Goal: Task Accomplishment & Management: Complete application form

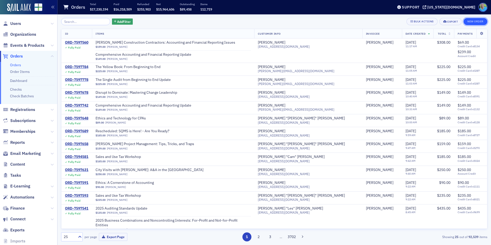
click at [478, 22] on button "New Order" at bounding box center [476, 21] width 24 height 7
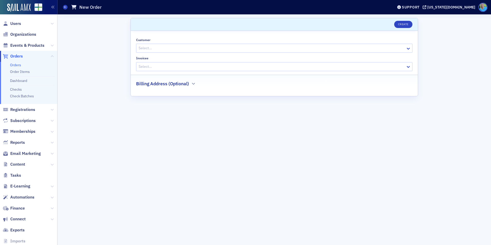
click at [171, 51] on div at bounding box center [271, 48] width 267 height 6
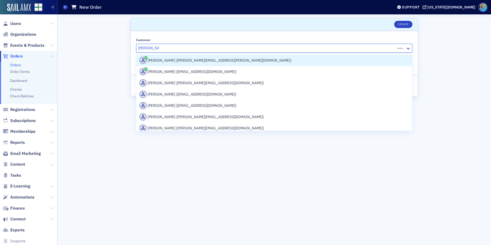
type input "tara anderson"
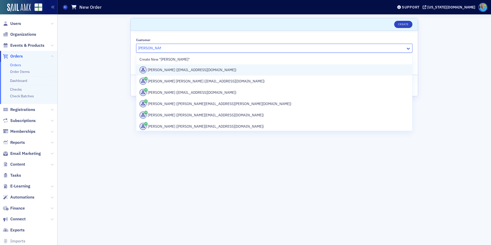
click at [178, 72] on div "Tara Anderson (tsanderson@aidt.edu)" at bounding box center [274, 69] width 270 height 7
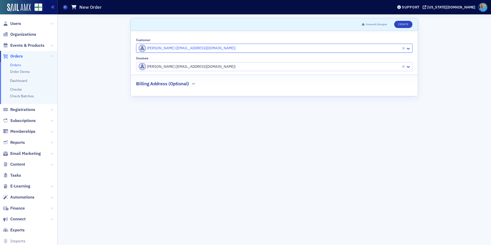
click at [176, 69] on div at bounding box center [269, 66] width 263 height 6
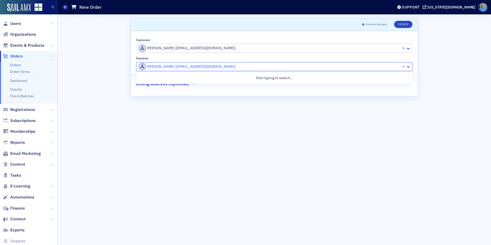
click at [254, 51] on div at bounding box center [269, 48] width 263 height 6
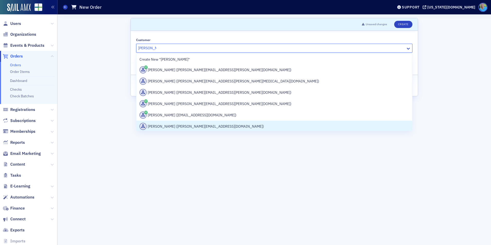
type input "paul annan"
click at [330, 154] on form "Scroll to Unsaved changes Create Customer All selected options have been cleare…" at bounding box center [274, 129] width 288 height 223
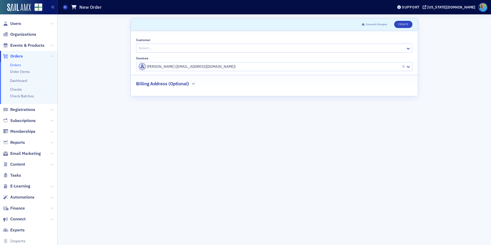
click at [230, 50] on div at bounding box center [271, 48] width 267 height 6
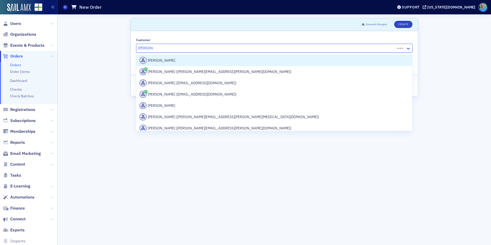
type input "paul annan"
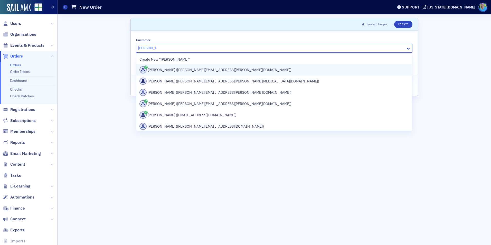
click at [235, 64] on div "Paul Annan (paul.annan@daimler.com)" at bounding box center [274, 69] width 276 height 11
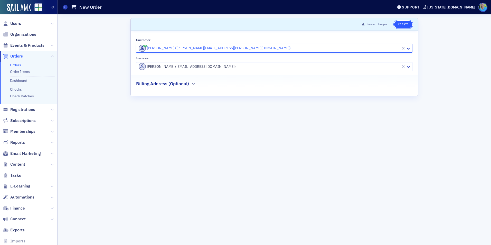
click at [398, 23] on button "Create" at bounding box center [403, 24] width 18 height 7
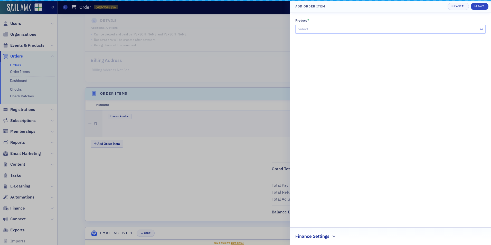
scroll to position [110, 0]
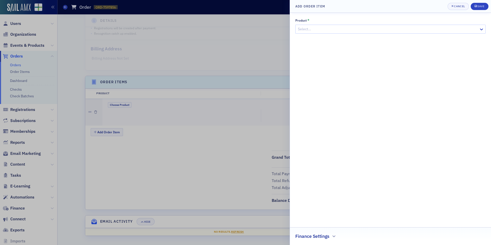
click at [297, 29] on div "Select…" at bounding box center [387, 28] width 183 height 7
type input "city visit"
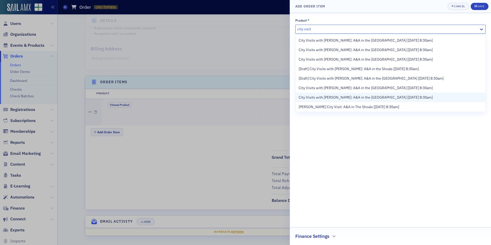
click at [346, 98] on span "City Visits with Josh McGowan: A&A in the Capital City [9/11/2025 8:30am]" at bounding box center [366, 97] width 134 height 5
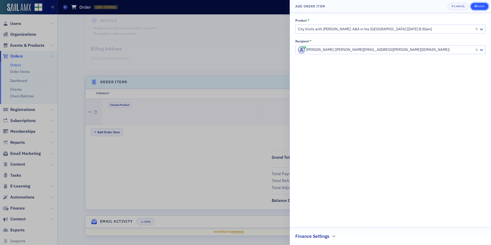
click at [476, 8] on div "submit" at bounding box center [476, 6] width 3 height 4
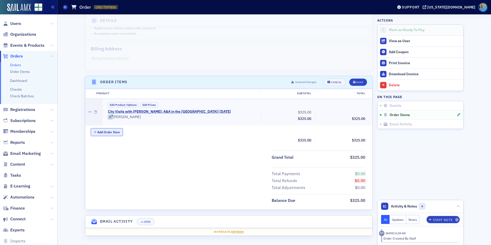
click at [115, 130] on button "Add Order Item" at bounding box center [107, 132] width 32 height 8
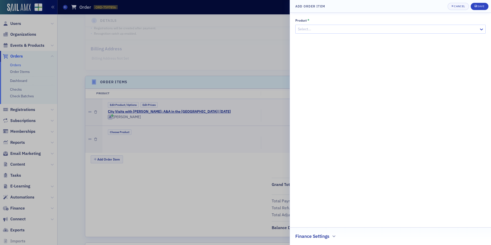
click at [328, 29] on div at bounding box center [387, 29] width 181 height 6
type input "2025 financial accounting and"
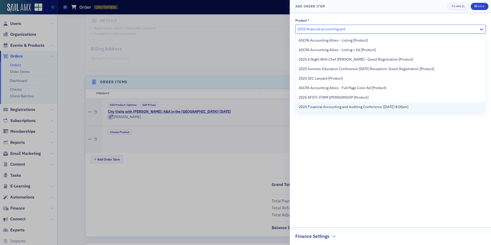
click at [334, 107] on span "2025 Financial Accounting and Auditing Conference [9/26/2025 8:00am]" at bounding box center [354, 106] width 110 height 5
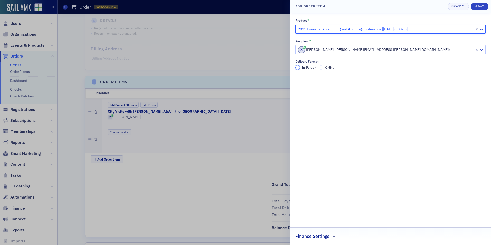
click at [297, 68] on input "In-Person" at bounding box center [297, 67] width 5 height 5
click at [477, 5] on div "submit" at bounding box center [476, 6] width 3 height 4
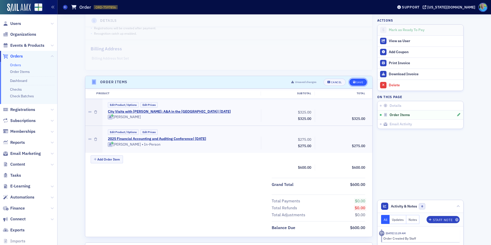
click at [358, 81] on div "Save" at bounding box center [359, 82] width 7 height 3
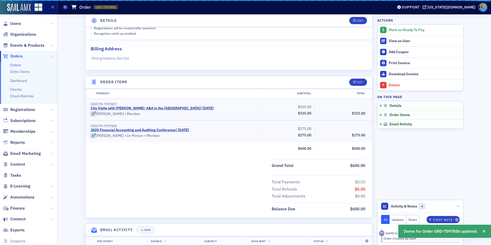
scroll to position [119, 0]
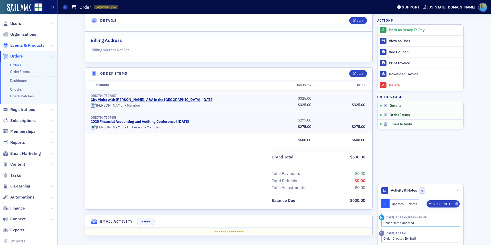
click at [25, 44] on span "Events & Products" at bounding box center [27, 46] width 34 height 6
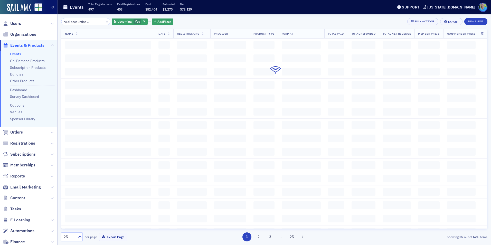
scroll to position [0, 21]
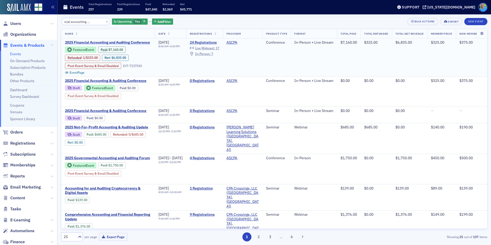
type input "2025 financial accounting and auditing"
click at [101, 42] on span "2025 Financial Accounting and Auditing Conference" at bounding box center [108, 42] width 86 height 5
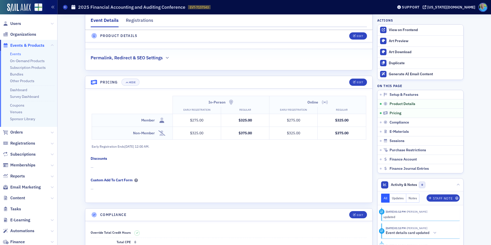
scroll to position [437, 0]
click at [354, 80] on span "Edit" at bounding box center [358, 81] width 10 height 3
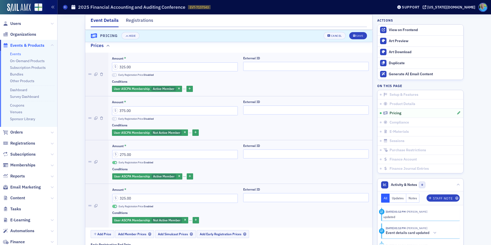
scroll to position [501, 0]
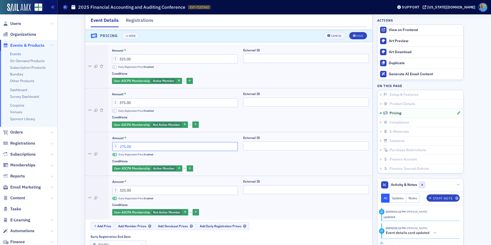
drag, startPoint x: 124, startPoint y: 141, endPoint x: 118, endPoint y: 140, distance: 6.2
click at [118, 142] on input "275.00" at bounding box center [175, 146] width 126 height 9
type input "300.00"
drag, startPoint x: 123, startPoint y: 183, endPoint x: 119, endPoint y: 183, distance: 3.1
click at [119, 186] on input "325.00" at bounding box center [175, 190] width 126 height 9
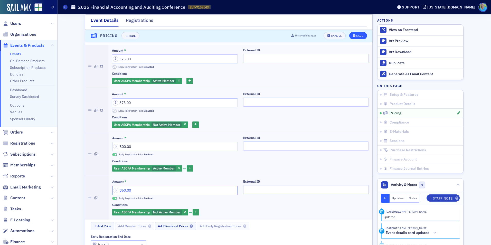
type input "350.00"
click at [353, 36] on icon "submit" at bounding box center [354, 36] width 3 height 3
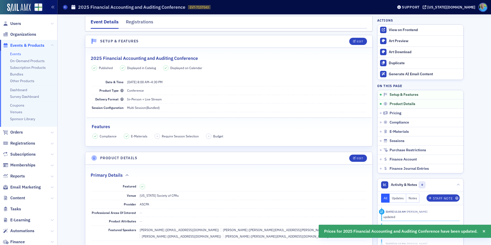
scroll to position [0, 0]
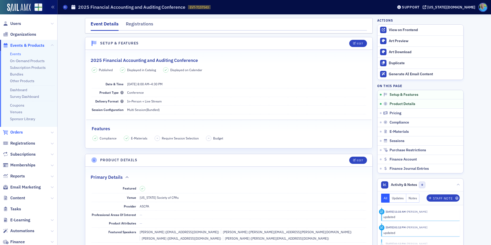
click at [20, 131] on span "Orders" at bounding box center [16, 132] width 13 height 6
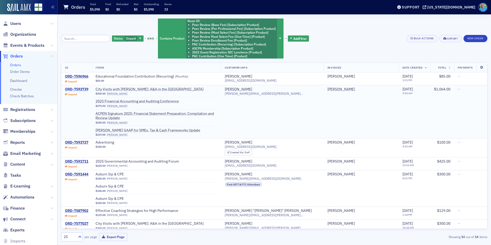
click at [82, 89] on div "ORD-7593739" at bounding box center [76, 89] width 23 height 5
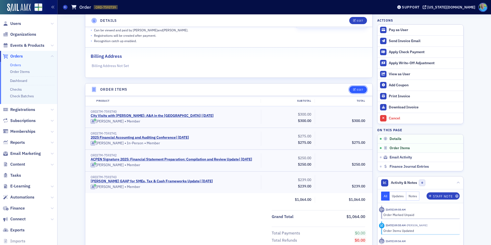
click at [357, 88] on div "Edit" at bounding box center [360, 89] width 6 height 3
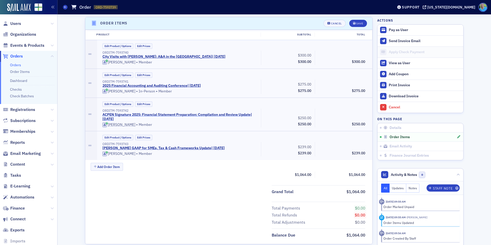
scroll to position [143, 0]
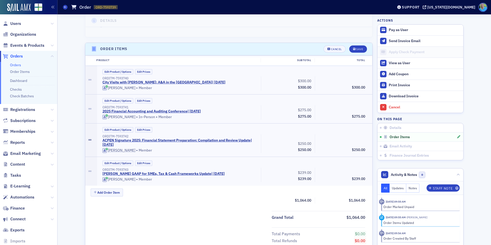
click at [89, 139] on icon at bounding box center [89, 140] width 3 height 4
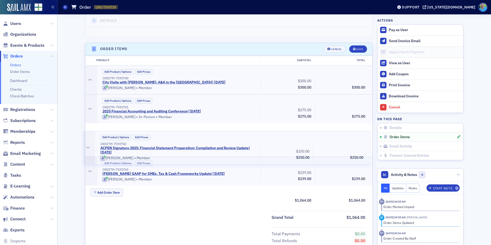
drag, startPoint x: 90, startPoint y: 145, endPoint x: 90, endPoint y: 150, distance: 4.9
click at [90, 150] on div "Edit Product / Options Edit Prices ORDITM-7593740 City Visits with Josh McGowan…" at bounding box center [228, 126] width 287 height 120
click at [90, 150] on div at bounding box center [91, 140] width 12 height 33
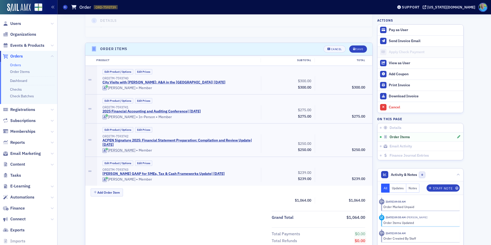
click at [90, 150] on div at bounding box center [91, 140] width 12 height 33
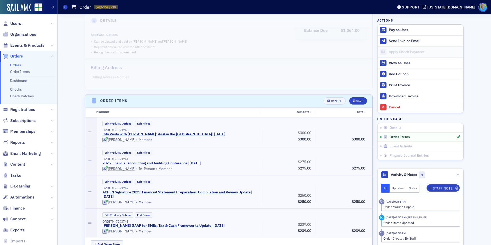
scroll to position [0, 0]
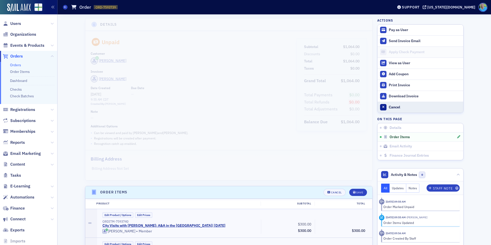
click at [385, 109] on button "Cancel" at bounding box center [421, 107] width 86 height 11
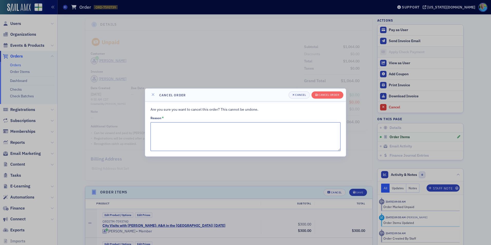
click at [227, 128] on textarea "Reason *" at bounding box center [246, 136] width 190 height 29
type textarea "Removing two items"
click at [320, 94] on div "Cancel order" at bounding box center [329, 95] width 21 height 3
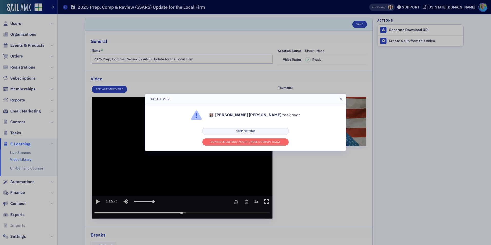
scroll to position [62, 0]
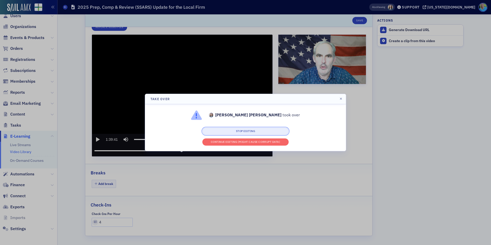
click at [233, 132] on button "Stop editing" at bounding box center [245, 131] width 86 height 7
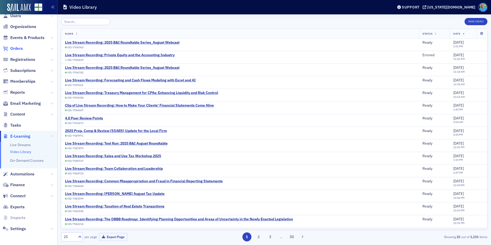
click at [19, 47] on span "Orders" at bounding box center [16, 49] width 13 height 6
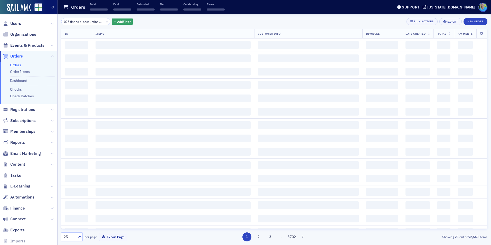
scroll to position [0, 9]
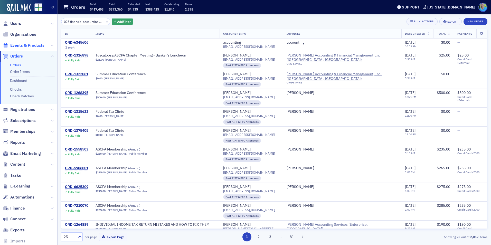
type input "2025 financial accounting and"
click at [32, 44] on span "Events & Products" at bounding box center [27, 46] width 34 height 6
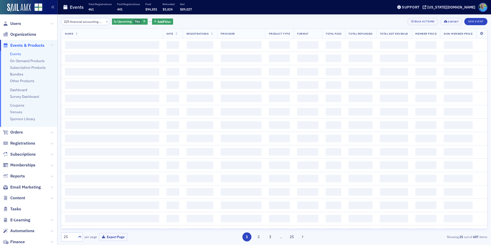
scroll to position [0, 9]
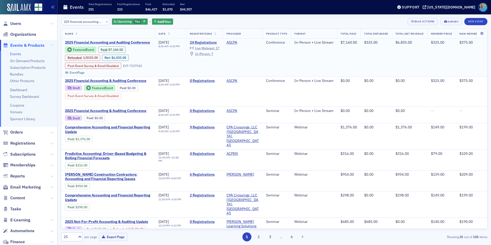
type input "2025 financial accounting and"
click at [132, 43] on span "2025 Financial Accounting and Auditing Conference" at bounding box center [108, 42] width 86 height 5
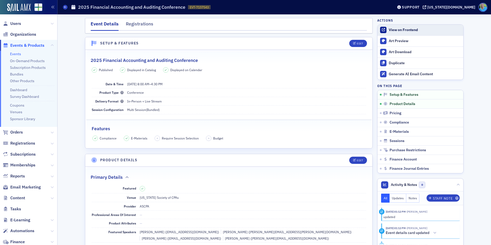
click at [404, 33] on link "View on Frontend" at bounding box center [421, 30] width 86 height 11
click at [15, 54] on link "Events" at bounding box center [15, 54] width 11 height 5
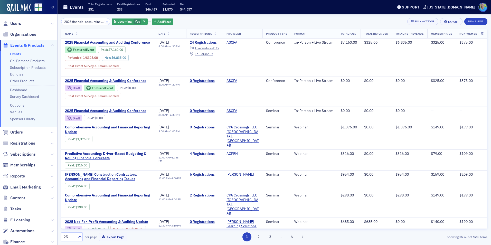
scroll to position [0, 9]
click at [105, 22] on button "×" at bounding box center [107, 21] width 5 height 5
click at [98, 22] on input "search" at bounding box center [85, 21] width 49 height 7
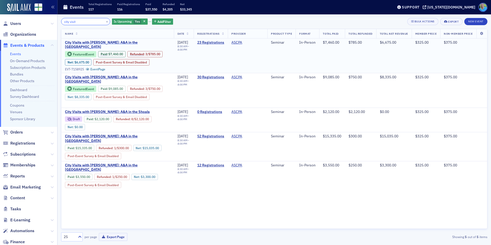
type input "city visit"
click at [118, 43] on span "City Visits with [PERSON_NAME]: A&A in the [GEOGRAPHIC_DATA]" at bounding box center [117, 44] width 105 height 9
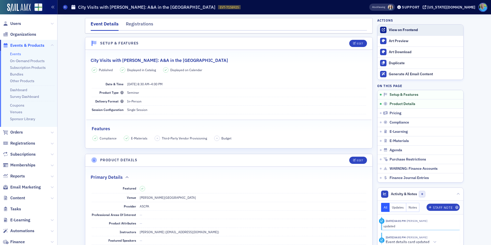
click at [391, 32] on div "View on Frontend" at bounding box center [425, 30] width 72 height 5
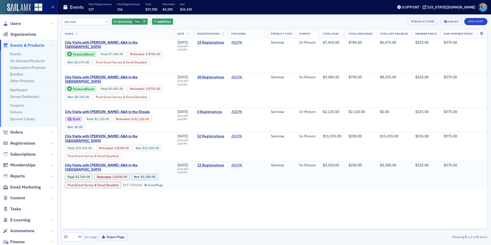
click at [126, 172] on span "City Visits with [PERSON_NAME]: A&A in the [GEOGRAPHIC_DATA]" at bounding box center [117, 167] width 105 height 9
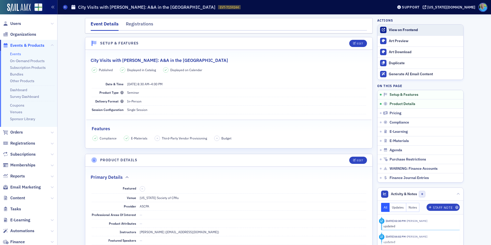
click at [398, 30] on div "View on Frontend" at bounding box center [425, 30] width 72 height 5
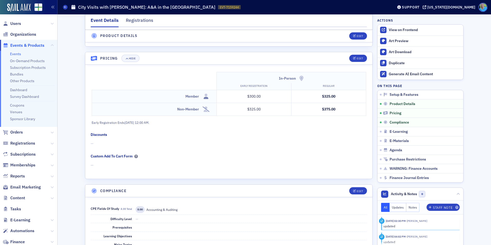
scroll to position [437, 0]
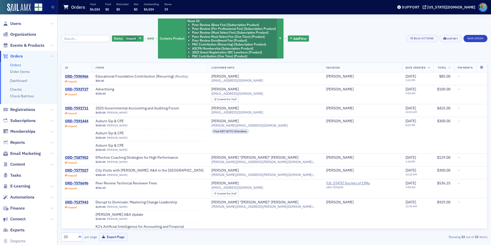
click at [18, 64] on link "Orders" at bounding box center [15, 65] width 11 height 5
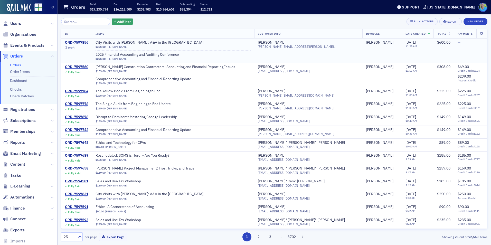
click at [77, 44] on div "ORD-7597856" at bounding box center [76, 42] width 23 height 5
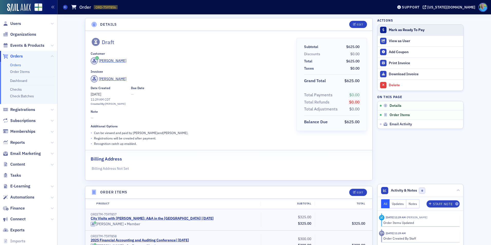
click at [413, 32] on div "Mark as Ready To Pay" at bounding box center [425, 30] width 72 height 5
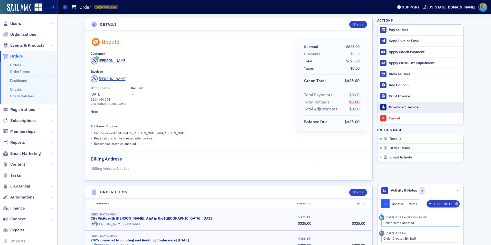
click at [393, 106] on div "Download Invoice" at bounding box center [425, 107] width 72 height 5
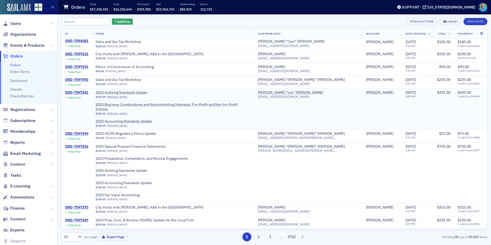
scroll to position [98, 0]
